Goal: Transaction & Acquisition: Purchase product/service

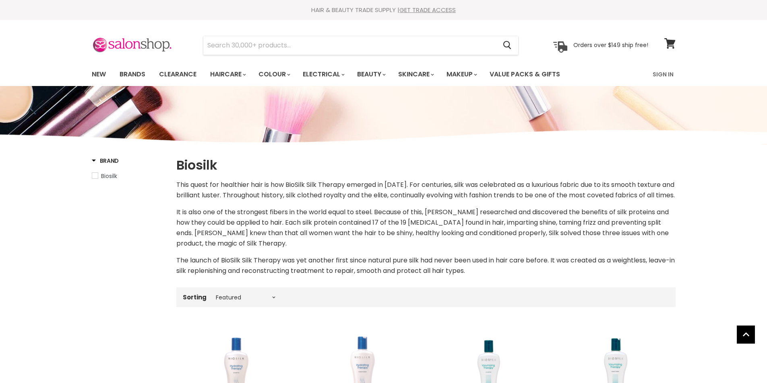
select select "manual"
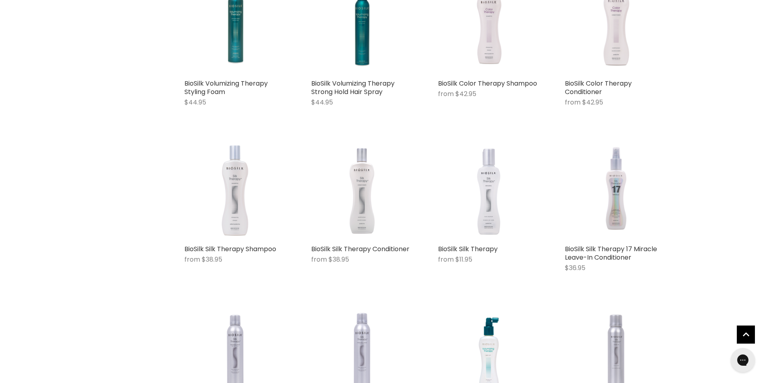
scroll to position [563, 0]
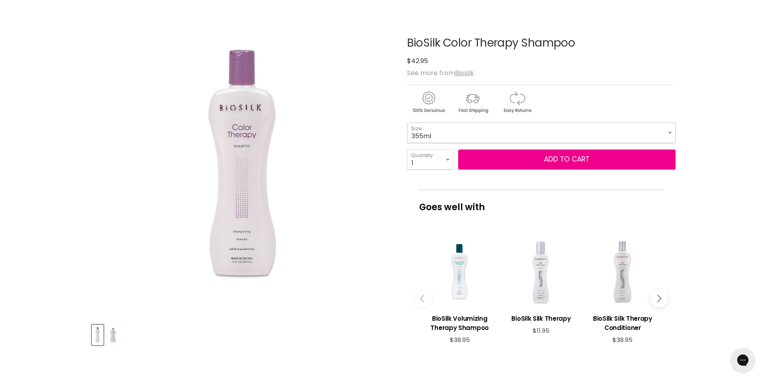
click at [664, 132] on select "355ml 1L" at bounding box center [541, 133] width 268 height 20
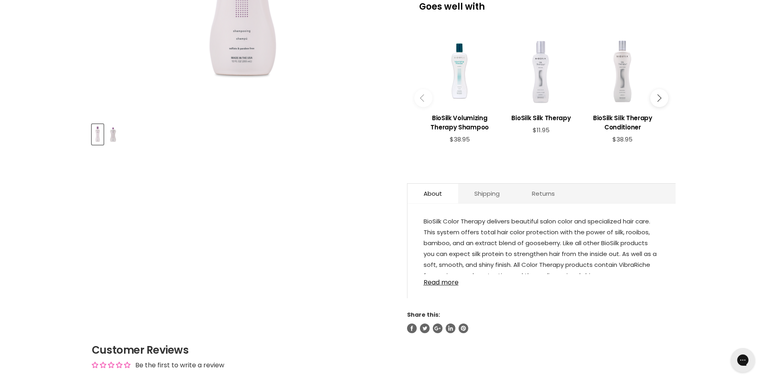
scroll to position [282, 0]
click at [438, 281] on link "Read more" at bounding box center [541, 280] width 236 height 12
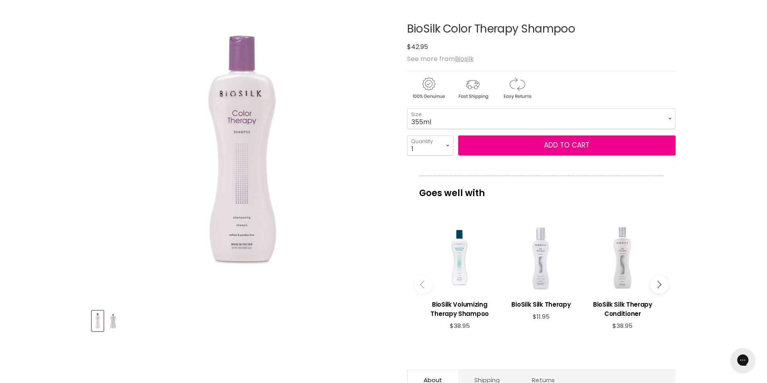
scroll to position [80, 0]
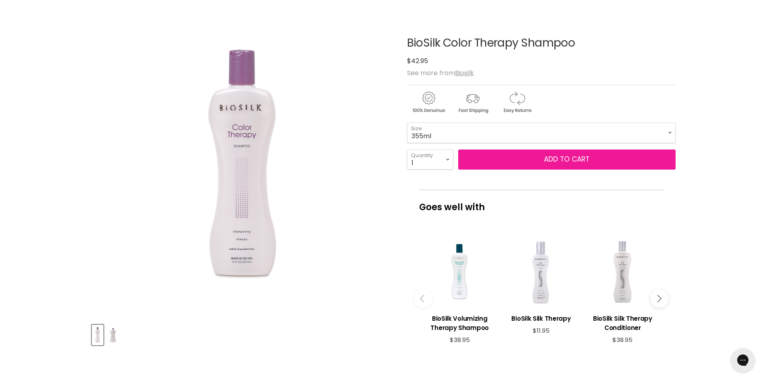
click at [536, 161] on button "Add to cart" at bounding box center [566, 160] width 217 height 20
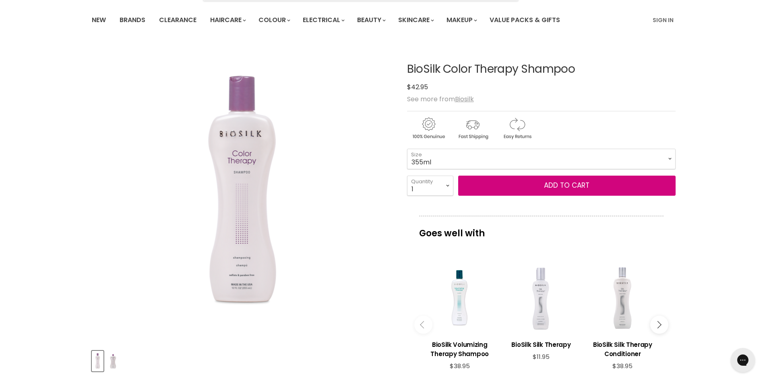
scroll to position [0, 0]
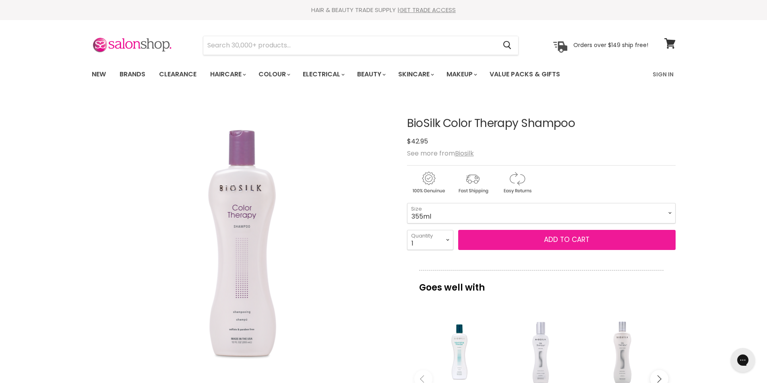
click at [568, 244] on span "Add to cart" at bounding box center [566, 240] width 45 height 10
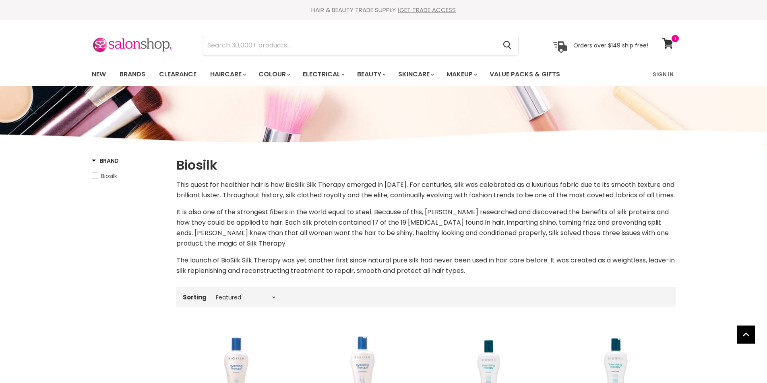
select select "manual"
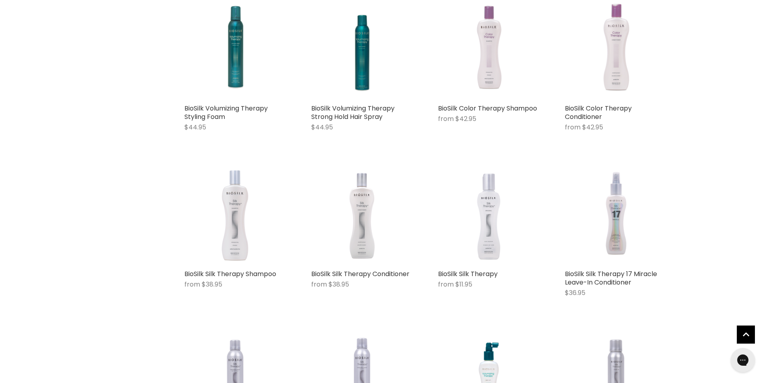
click at [619, 52] on img "Main content" at bounding box center [615, 49] width 49 height 103
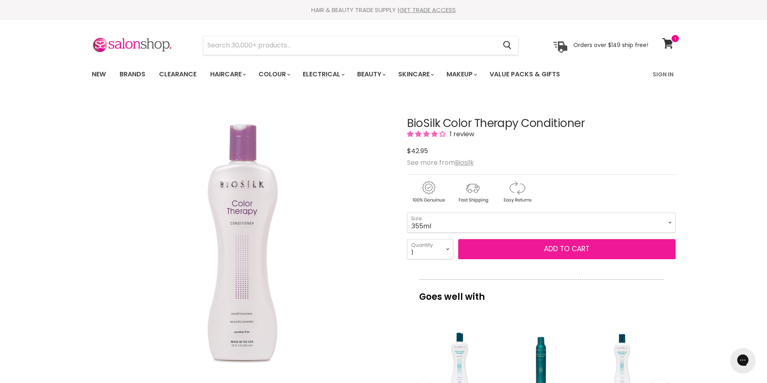
click at [556, 249] on span "Add to cart" at bounding box center [566, 249] width 45 height 10
click at [568, 246] on span "Add to cart" at bounding box center [566, 249] width 45 height 10
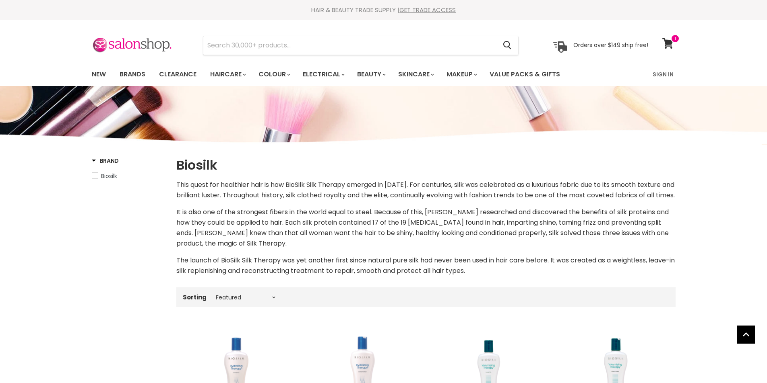
select select "manual"
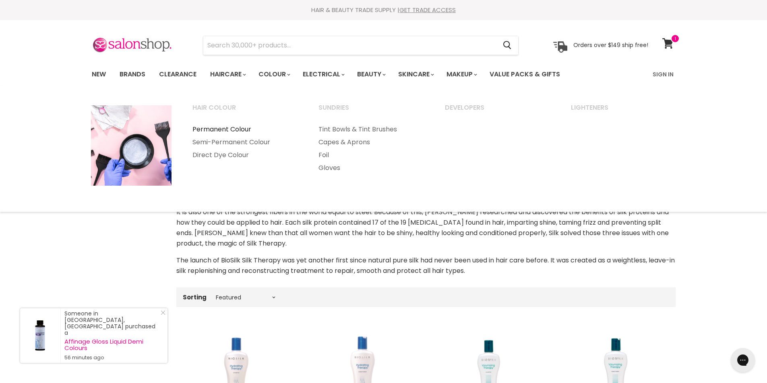
click at [240, 130] on link "Permanent Colour" at bounding box center [244, 129] width 125 height 13
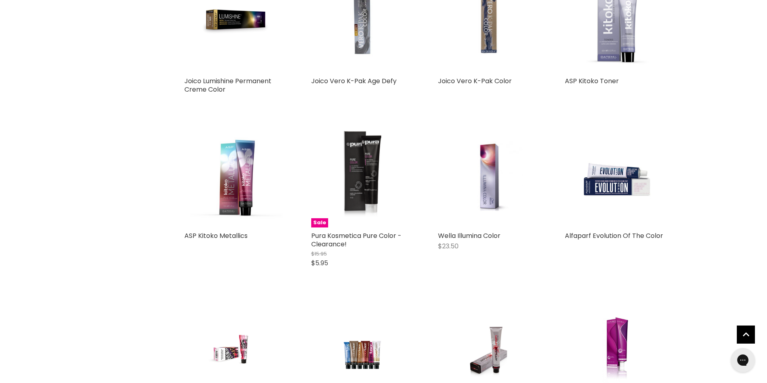
scroll to position [1690, 0]
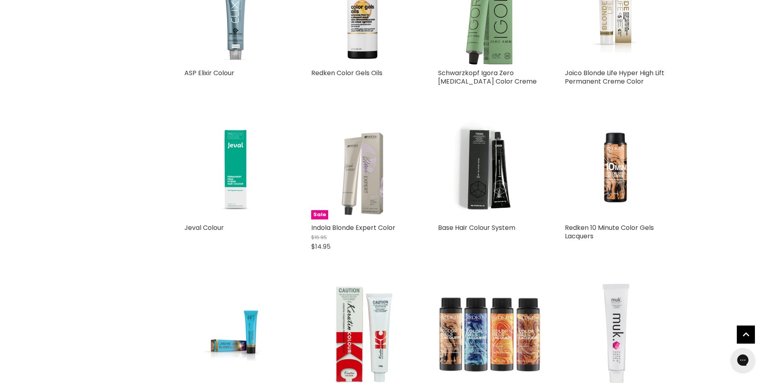
scroll to position [402, 0]
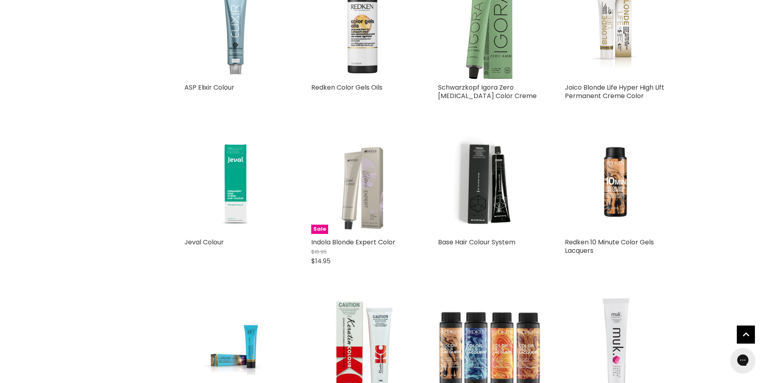
click at [351, 50] on img "Main content" at bounding box center [362, 28] width 103 height 103
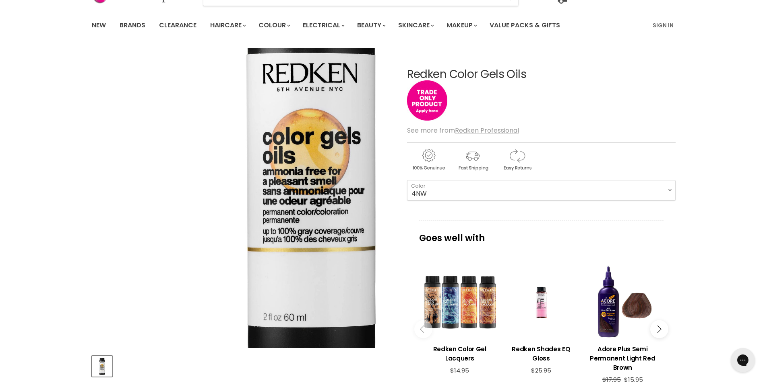
scroll to position [40, 0]
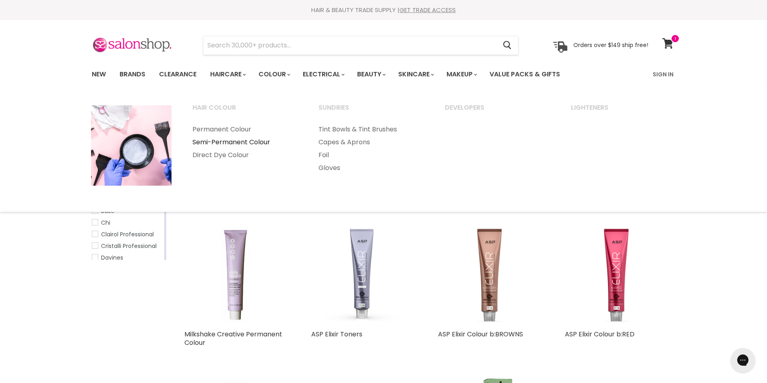
click at [253, 141] on link "Semi-Permanent Colour" at bounding box center [244, 142] width 125 height 13
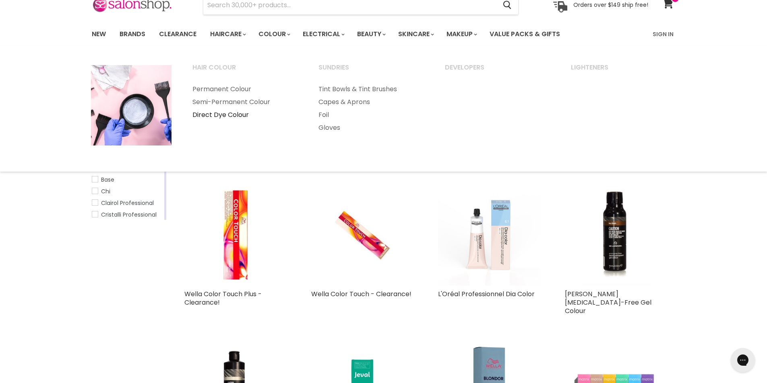
click at [233, 113] on link "Direct Dye Colour" at bounding box center [244, 115] width 125 height 13
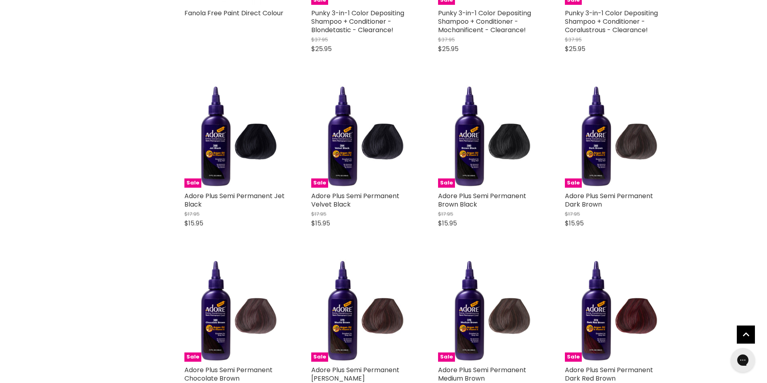
scroll to position [1891, 0]
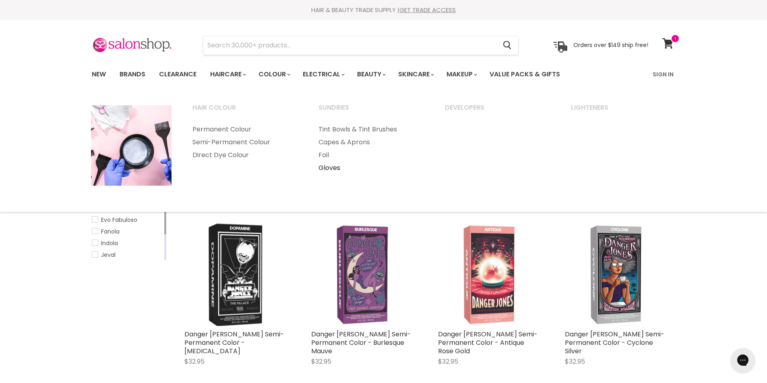
click at [332, 170] on link "Gloves" at bounding box center [370, 168] width 125 height 13
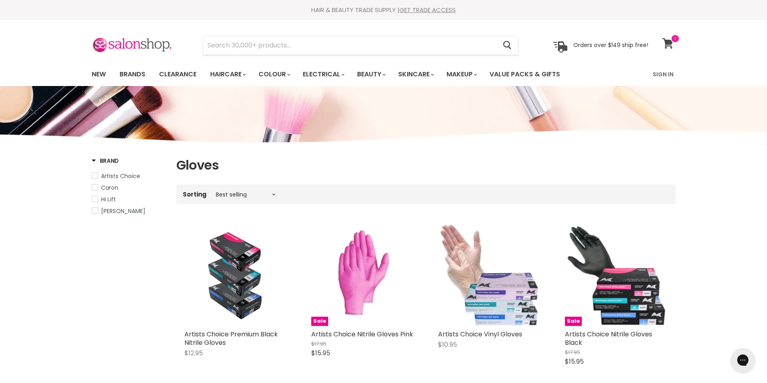
click at [673, 43] on link "View cart" at bounding box center [668, 43] width 21 height 19
